Goal: Task Accomplishment & Management: Use online tool/utility

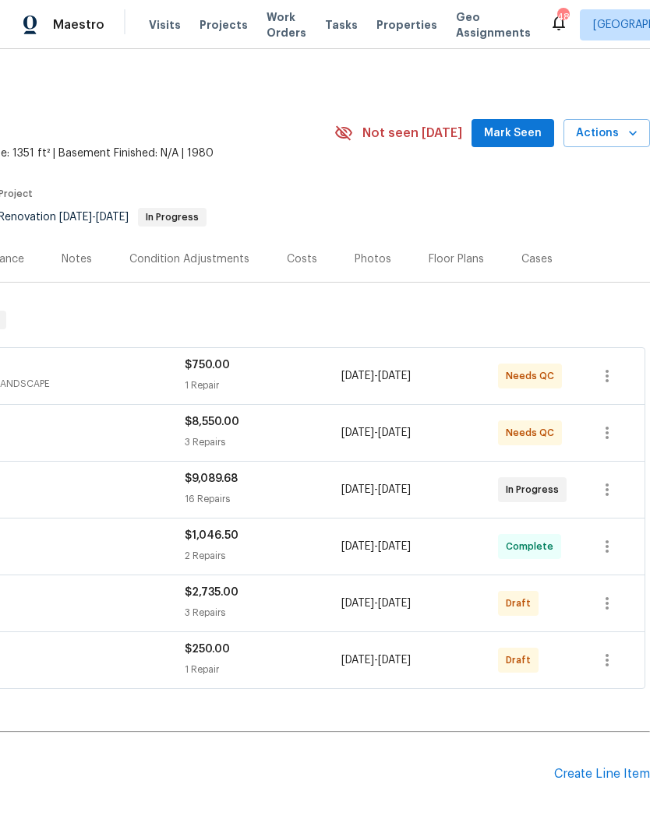
scroll to position [0, 231]
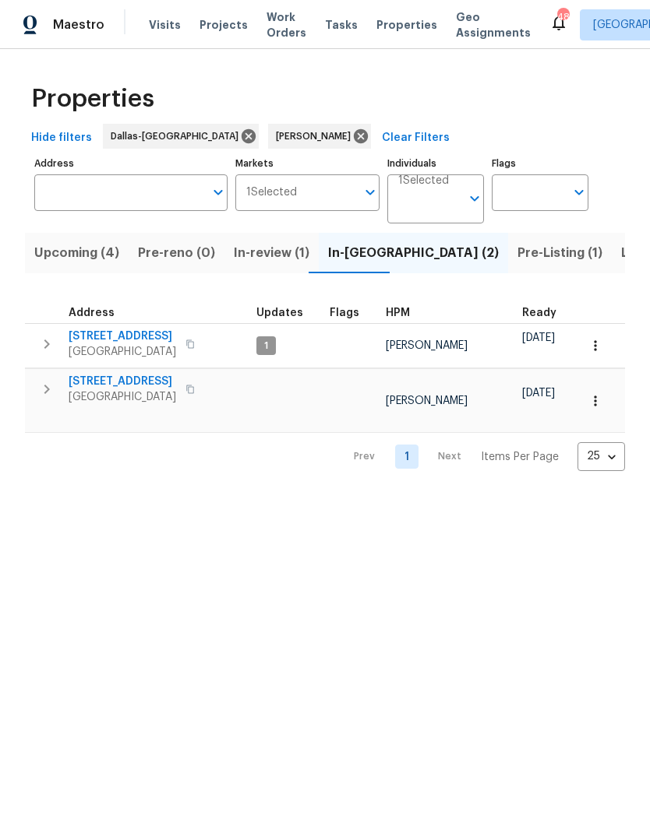
click at [48, 396] on icon "button" at bounding box center [46, 389] width 19 height 19
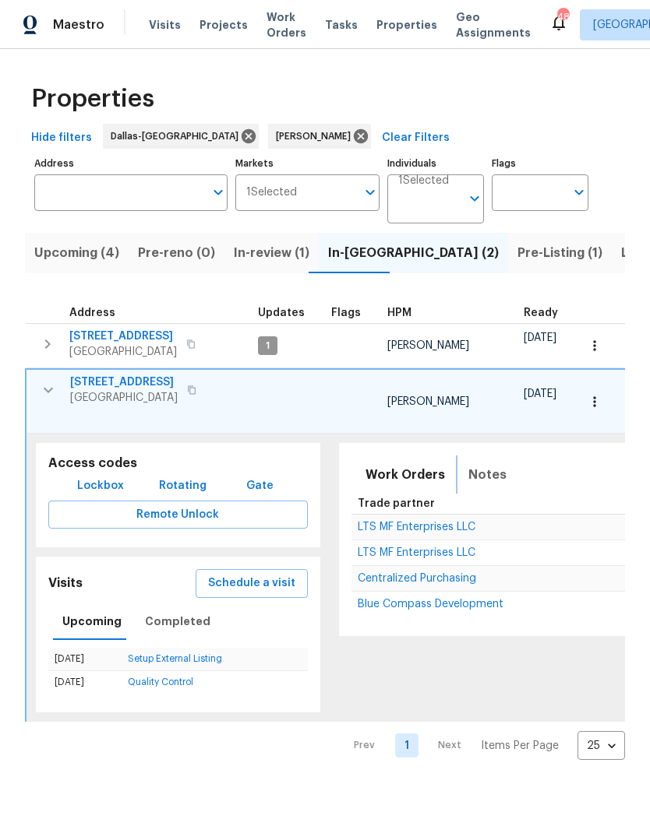
click at [470, 464] on span "Notes" at bounding box center [487, 475] width 38 height 22
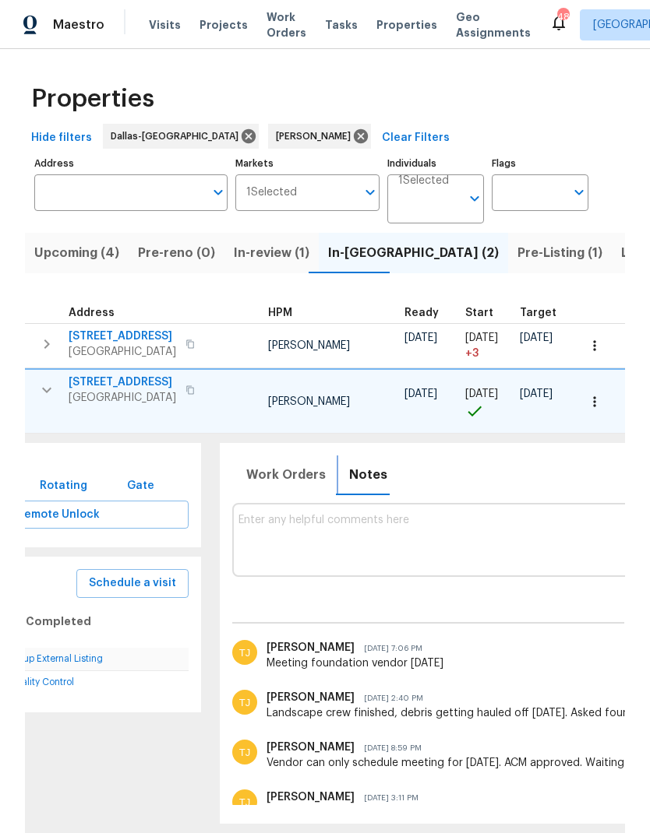
scroll to position [0, 120]
click at [429, 519] on textarea at bounding box center [661, 540] width 847 height 52
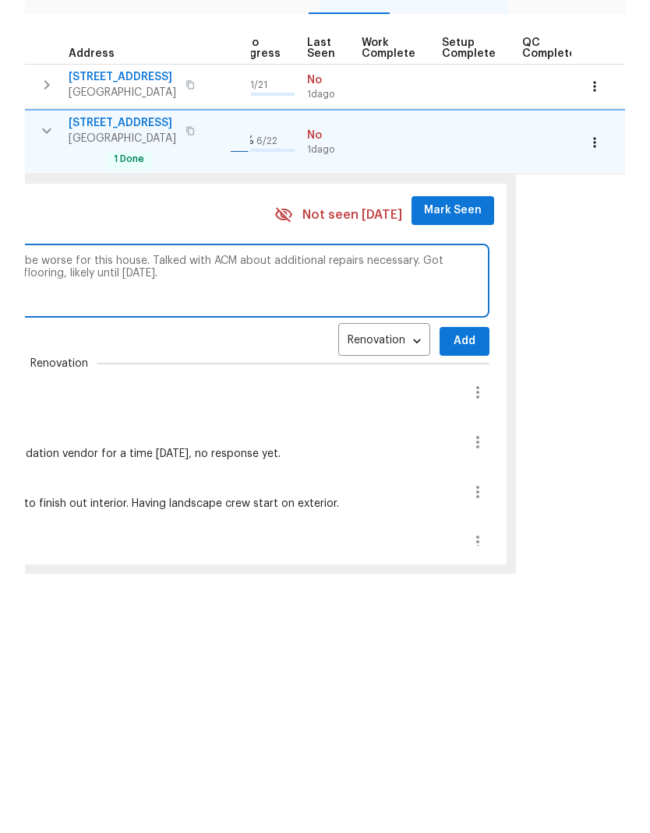
scroll to position [0, 721]
type textarea "Met with foundation vendor. They are confident that doing more lift would be wo…"
click at [452, 591] on span "Add" at bounding box center [464, 600] width 25 height 19
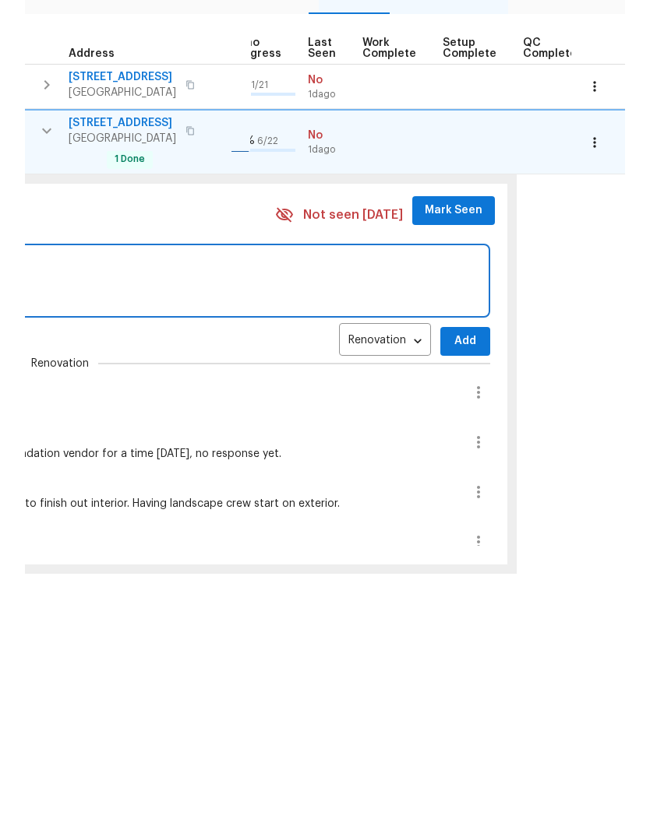
scroll to position [50, 0]
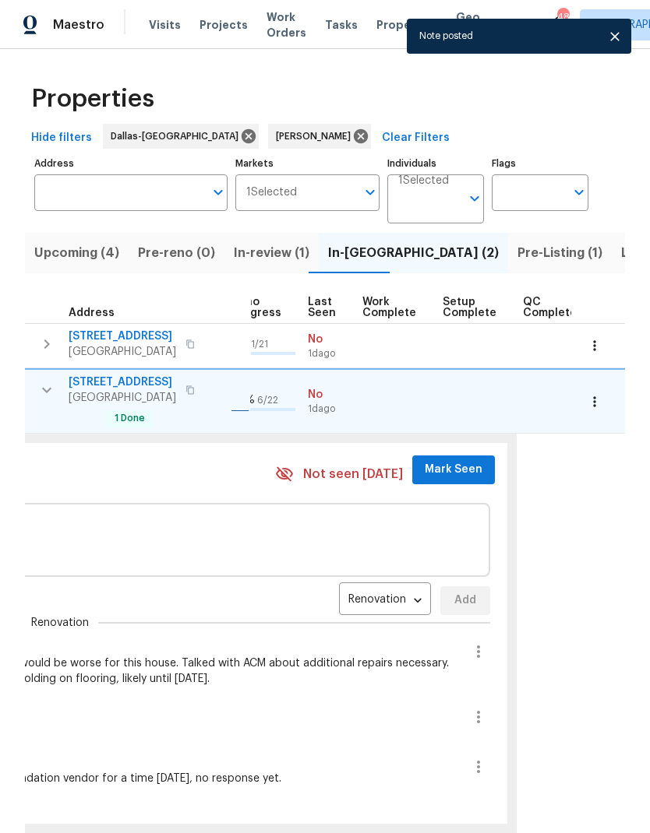
click at [435, 460] on span "Mark Seen" at bounding box center [453, 469] width 58 height 19
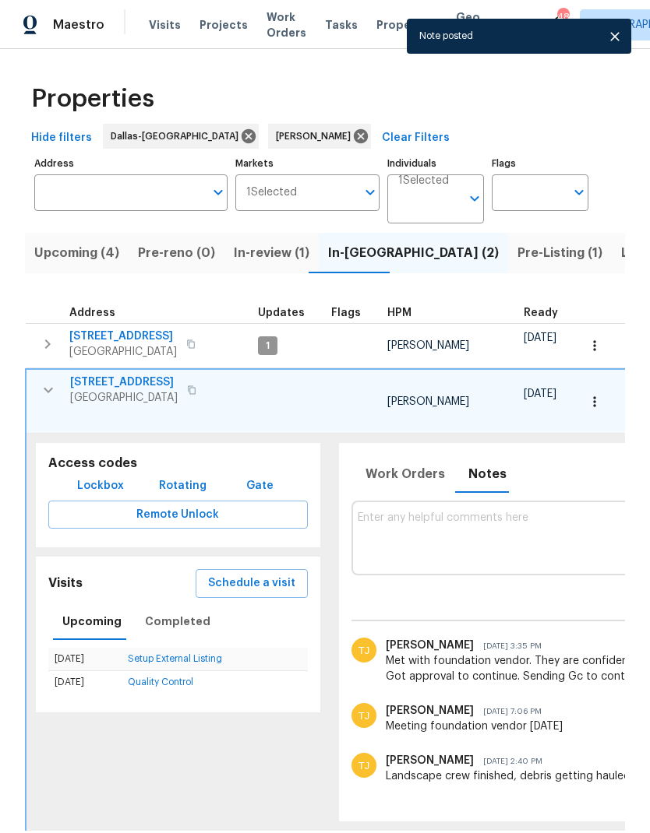
scroll to position [0, 0]
click at [44, 381] on icon "button" at bounding box center [48, 390] width 19 height 19
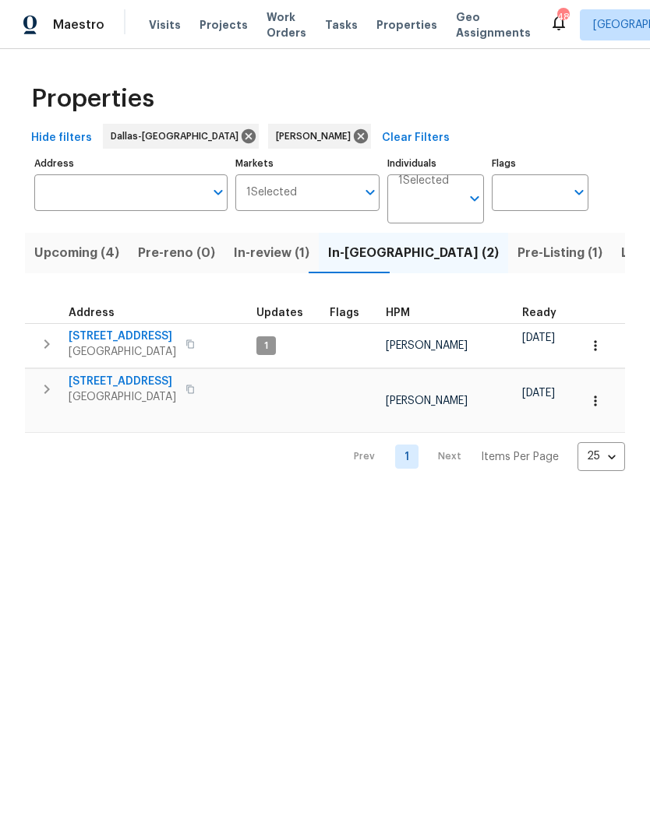
click at [44, 344] on icon "button" at bounding box center [46, 344] width 19 height 19
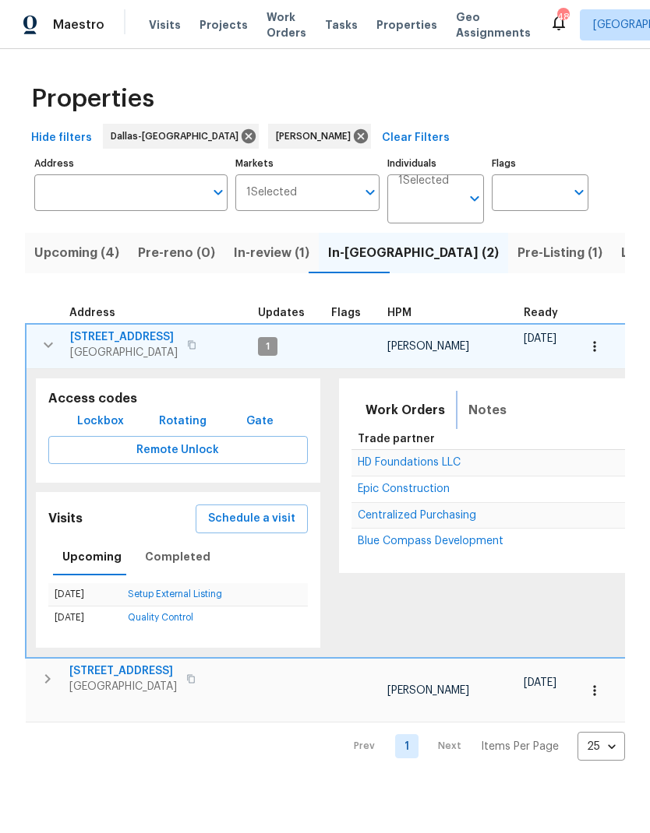
click at [469, 414] on span "Notes" at bounding box center [487, 411] width 38 height 22
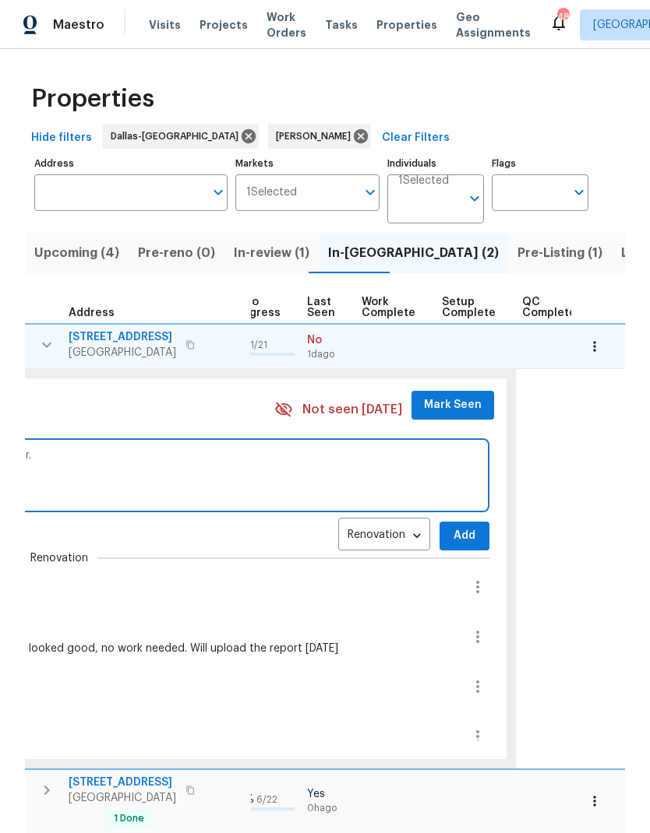
scroll to position [12, 721]
type textarea "Checking with gc abut deck removal. Haven’t heard from foundation vendor."
click at [452, 528] on span "Add" at bounding box center [464, 535] width 25 height 19
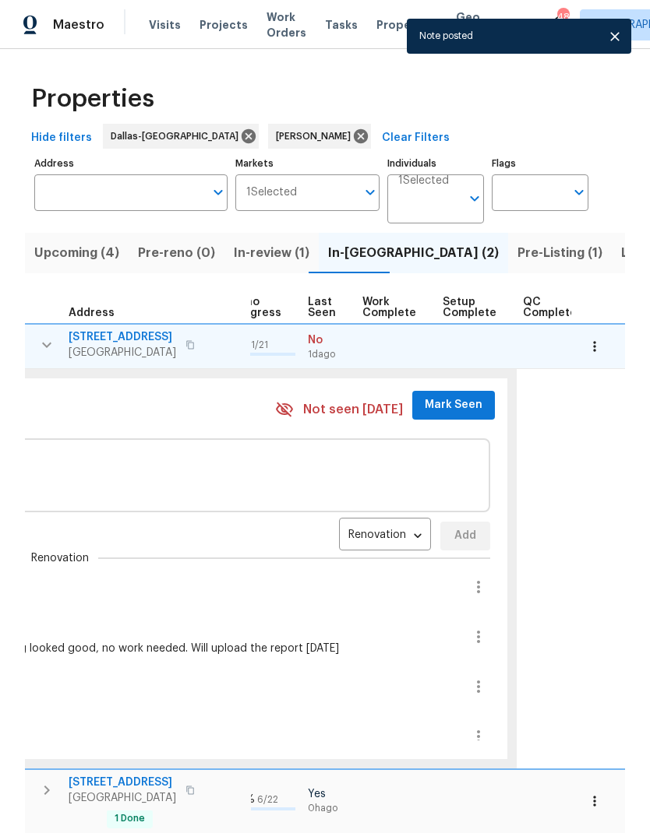
click at [436, 396] on span "Mark Seen" at bounding box center [453, 405] width 58 height 19
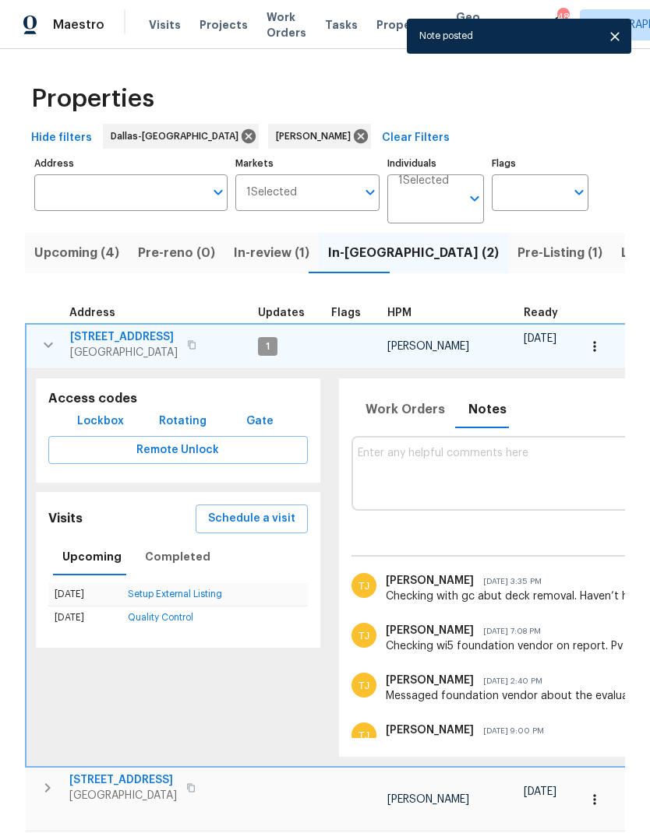
scroll to position [0, 0]
click at [58, 347] on button "button" at bounding box center [48, 344] width 31 height 31
